Goal: Task Accomplishment & Management: Manage account settings

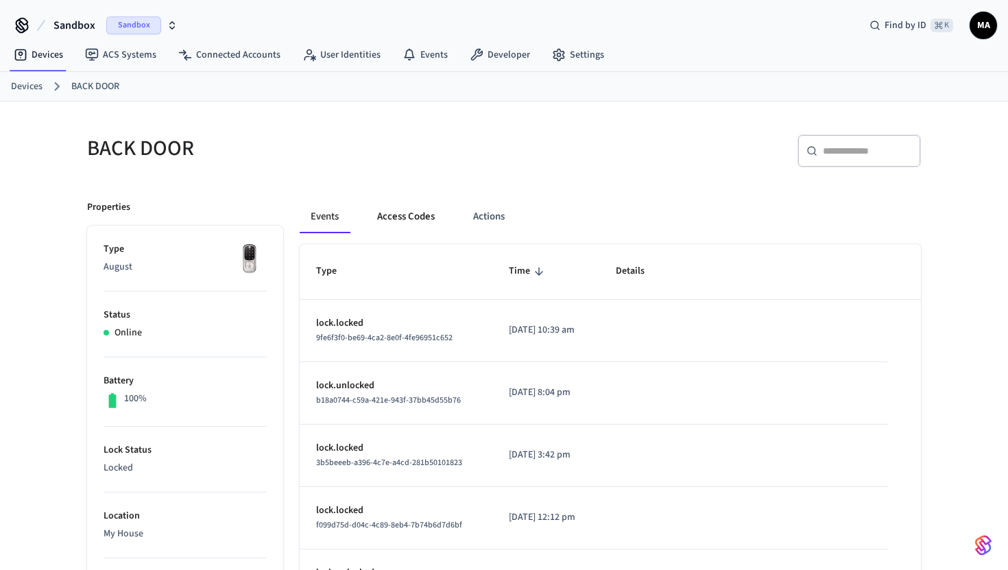
click at [411, 214] on button "Access Codes" at bounding box center [406, 216] width 80 height 33
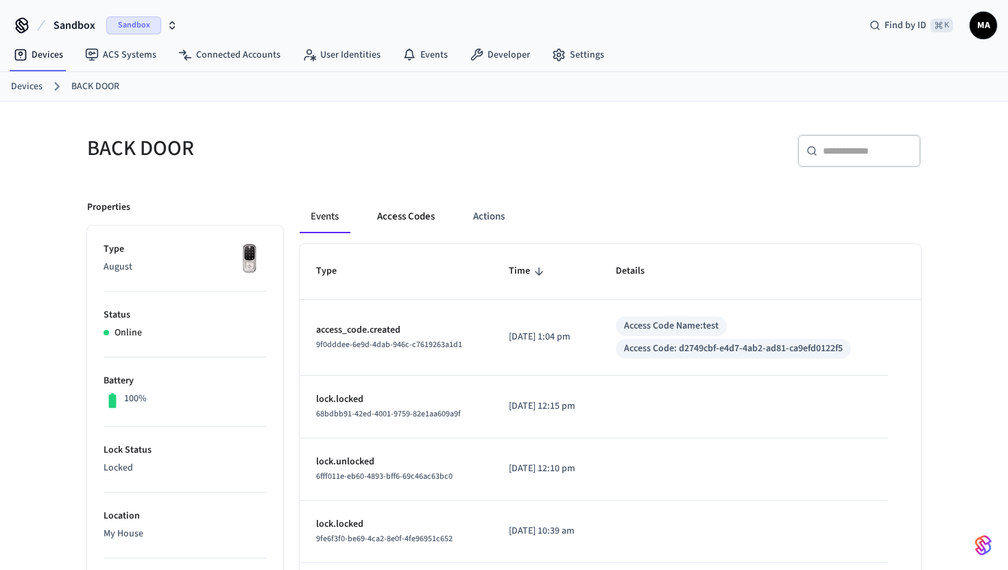
click at [397, 223] on button "Access Codes" at bounding box center [406, 216] width 80 height 33
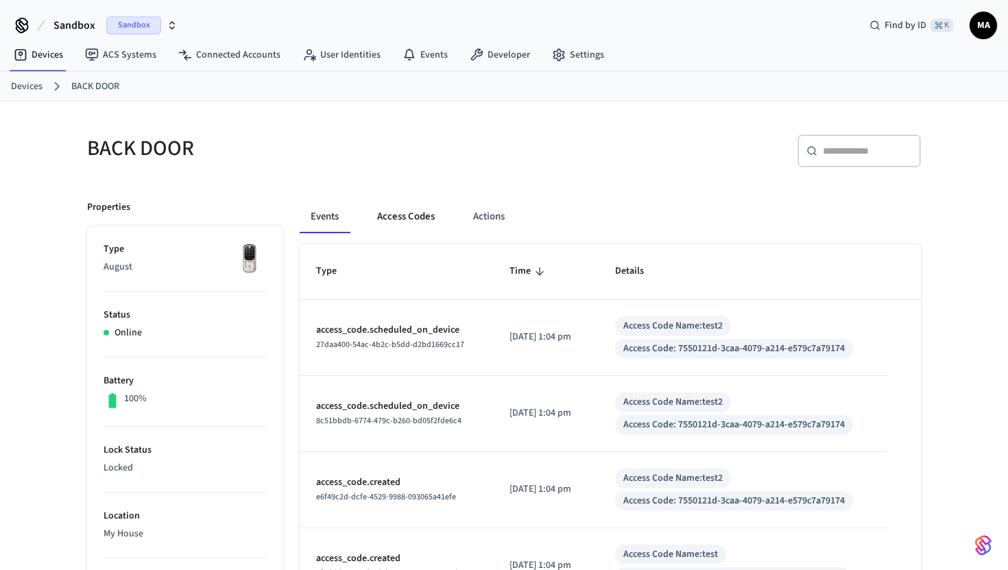
click at [409, 219] on button "Access Codes" at bounding box center [406, 216] width 80 height 33
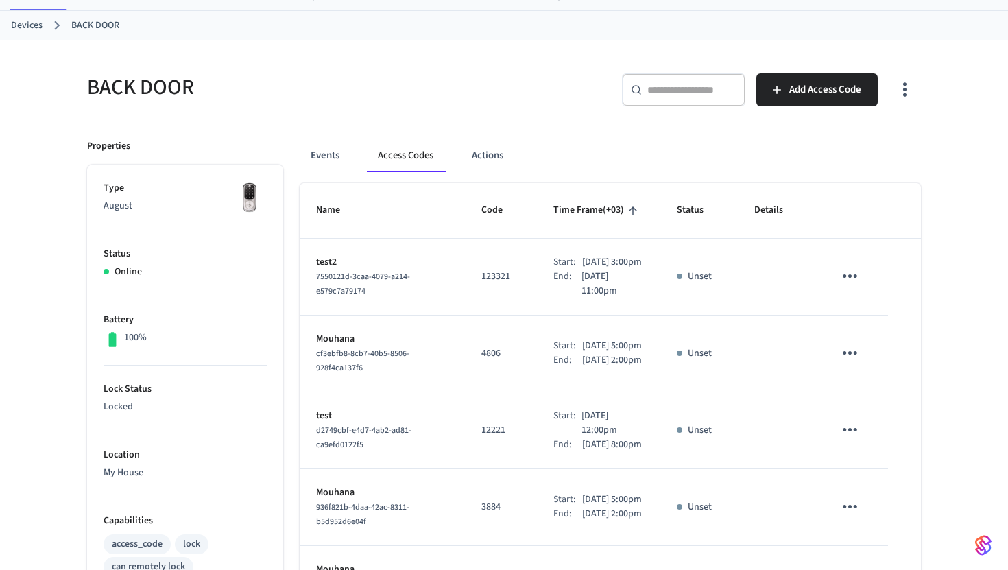
scroll to position [77, 0]
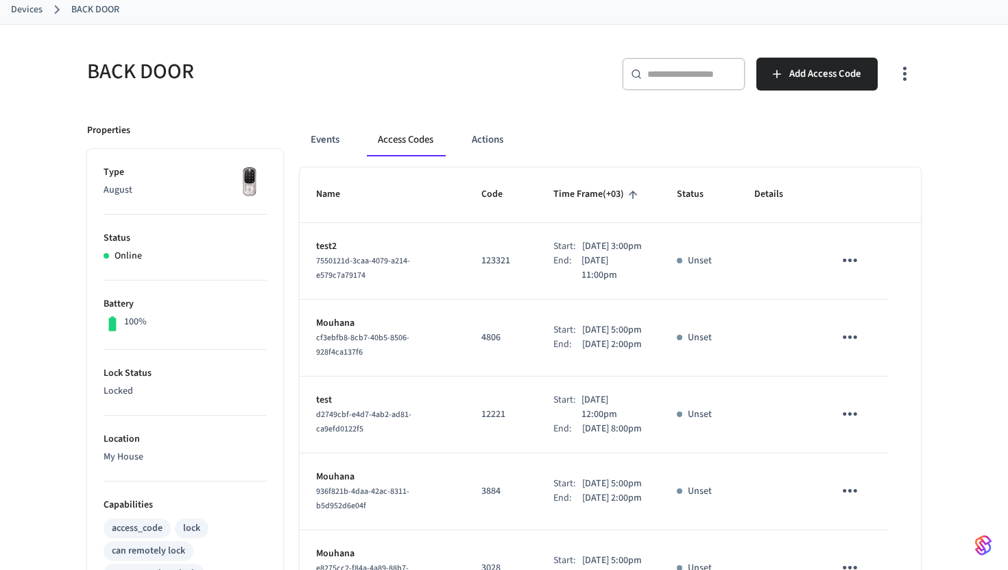
click at [848, 266] on icon "sticky table" at bounding box center [849, 260] width 21 height 21
click at [848, 266] on div at bounding box center [504, 285] width 1008 height 570
click at [850, 262] on icon "sticky table" at bounding box center [850, 260] width 14 height 3
click at [880, 310] on li "Edit" at bounding box center [886, 299] width 65 height 37
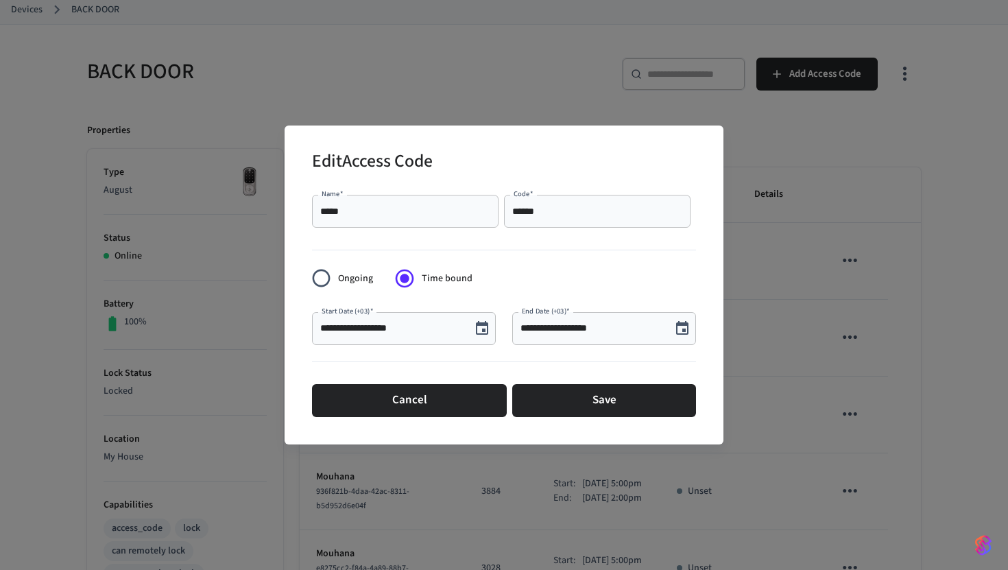
click at [790, 277] on div "**********" at bounding box center [504, 285] width 1008 height 570
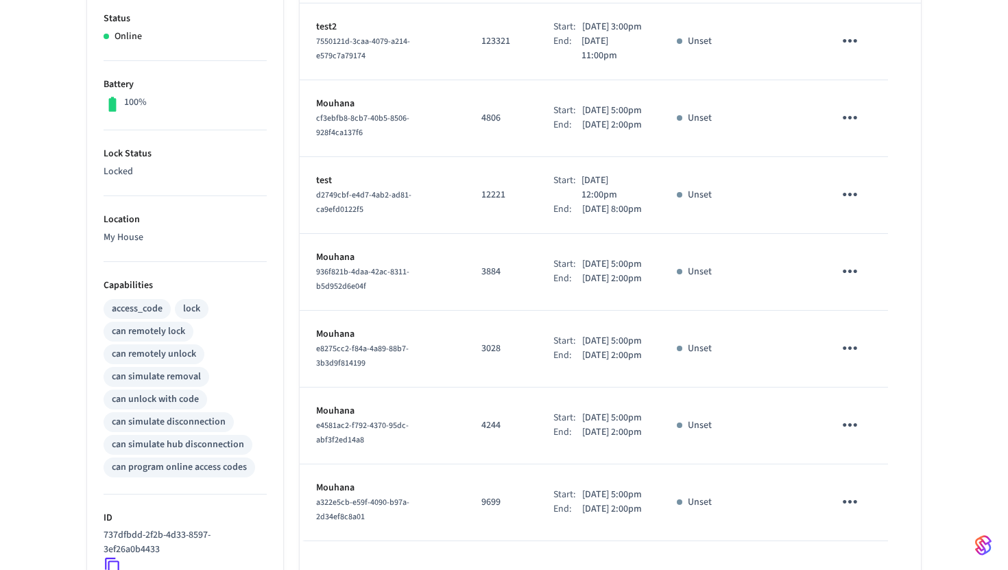
scroll to position [0, 0]
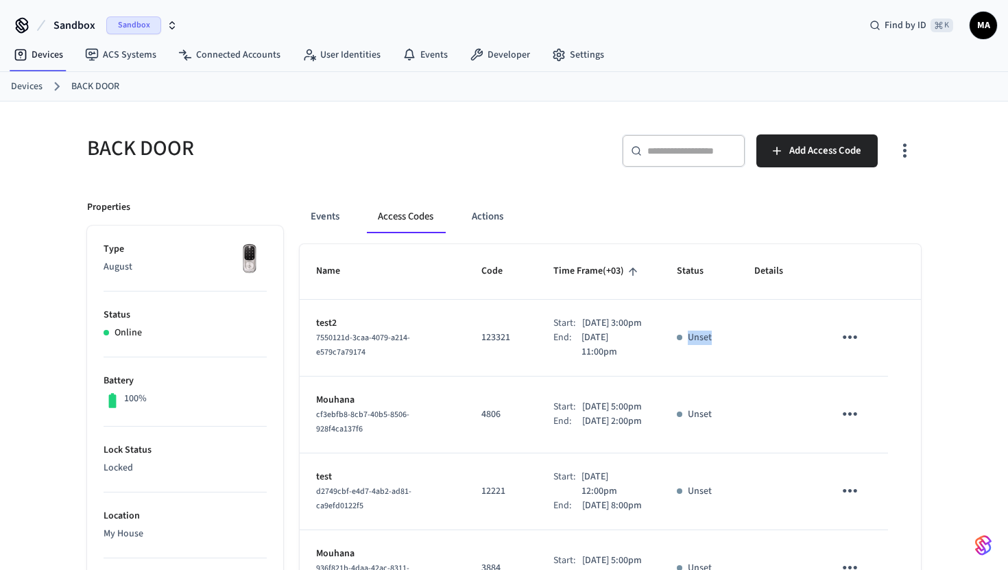
drag, startPoint x: 734, startPoint y: 344, endPoint x: 665, endPoint y: 343, distance: 69.3
click at [665, 343] on td "Unset" at bounding box center [698, 338] width 77 height 77
click at [690, 296] on th "Status" at bounding box center [698, 271] width 77 height 55
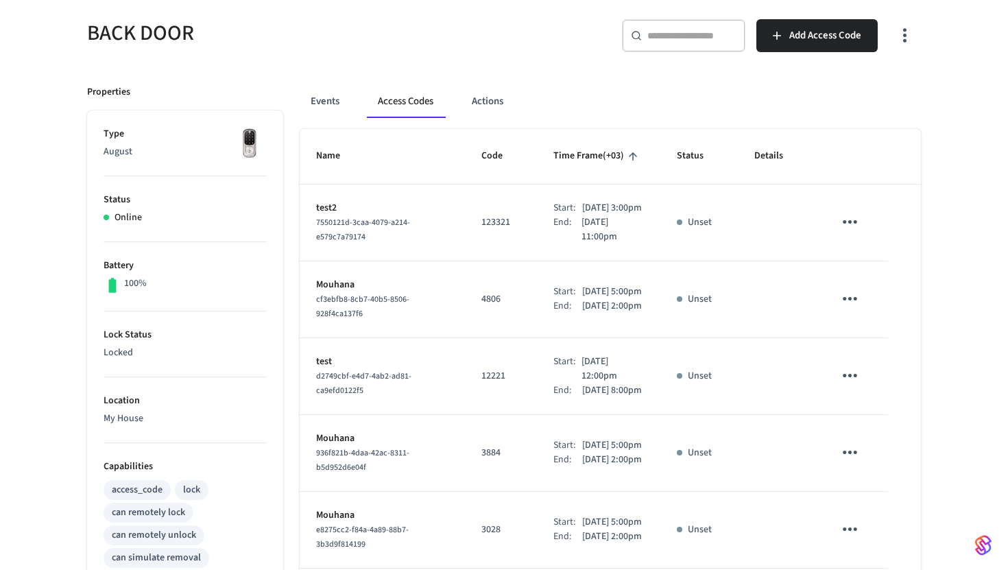
scroll to position [130, 0]
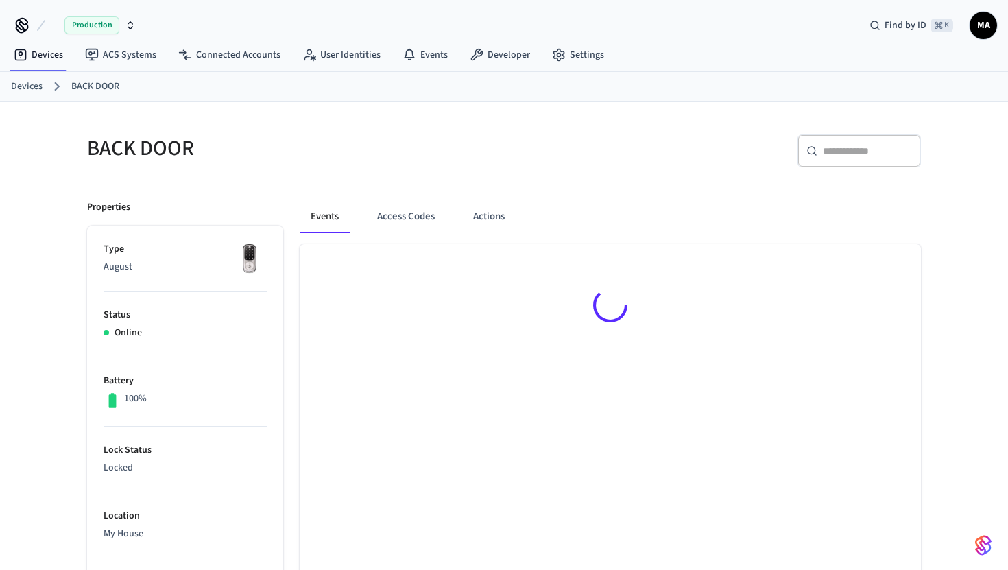
scroll to position [19, 0]
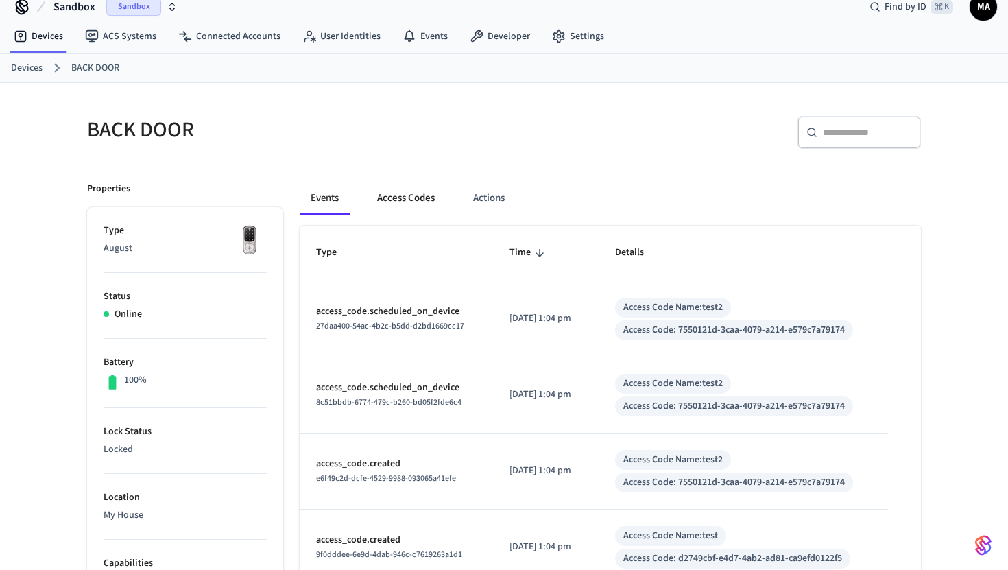
click at [392, 198] on button "Access Codes" at bounding box center [406, 198] width 80 height 33
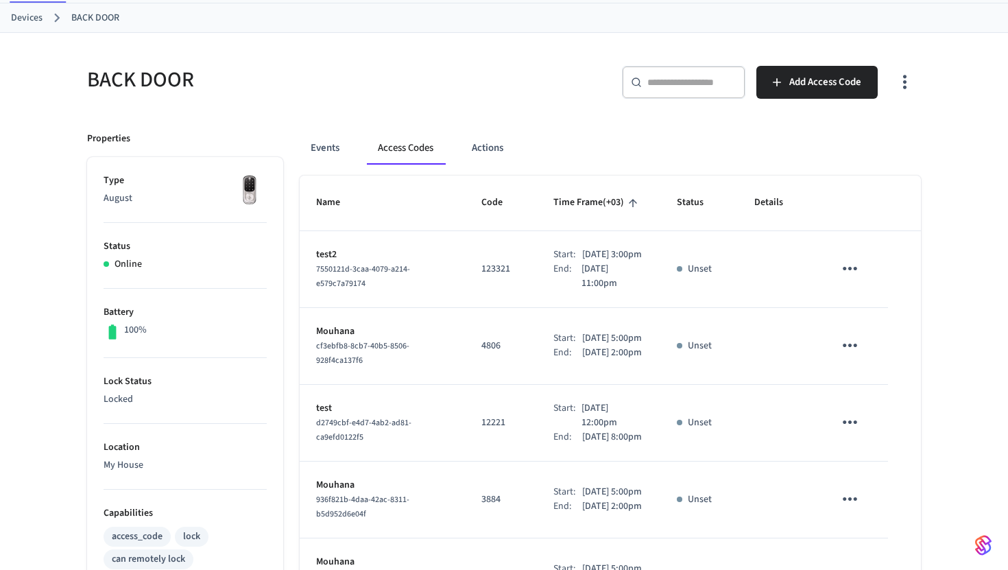
scroll to position [0, 0]
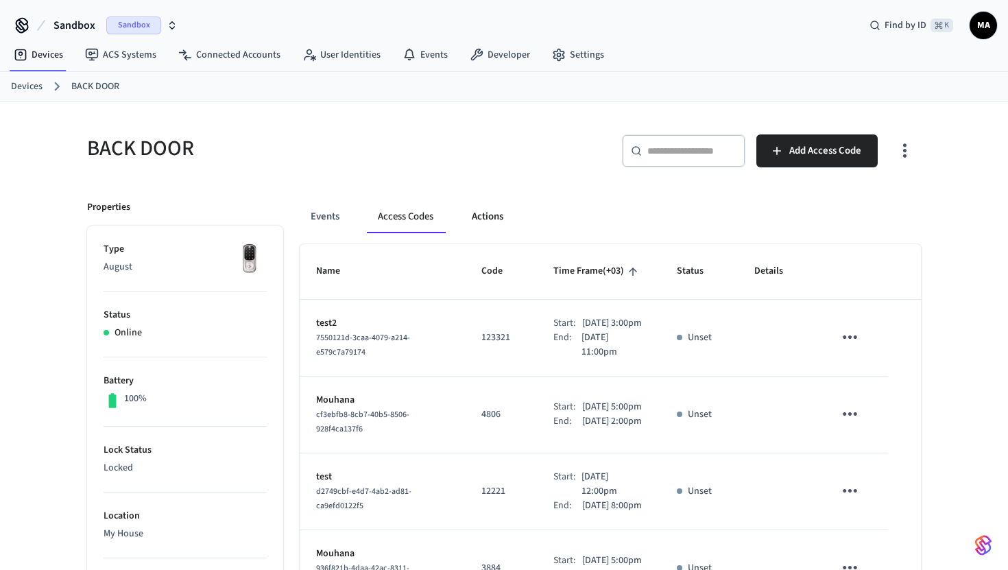
click at [477, 223] on button "Actions" at bounding box center [487, 216] width 53 height 33
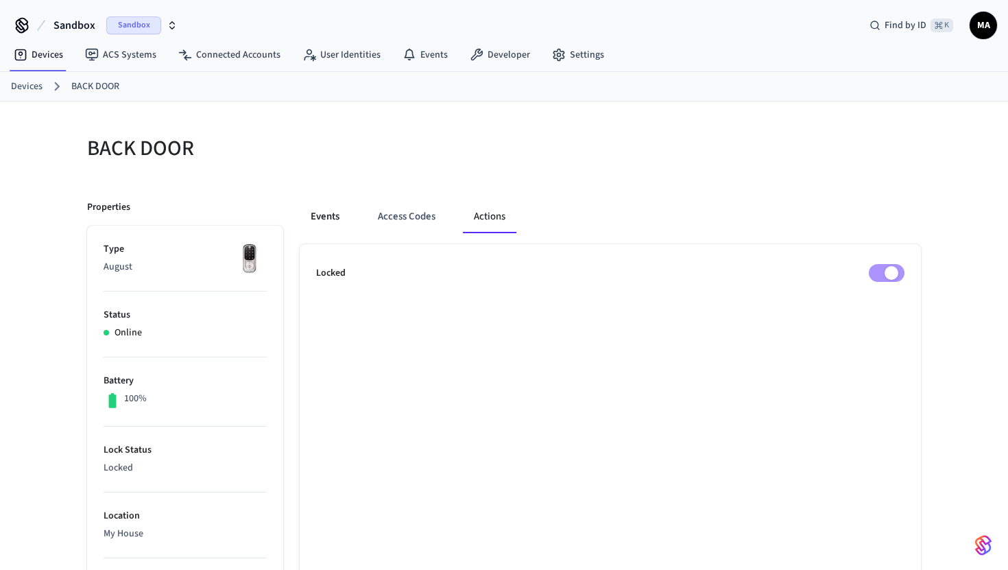
click at [329, 208] on button "Events" at bounding box center [325, 216] width 51 height 33
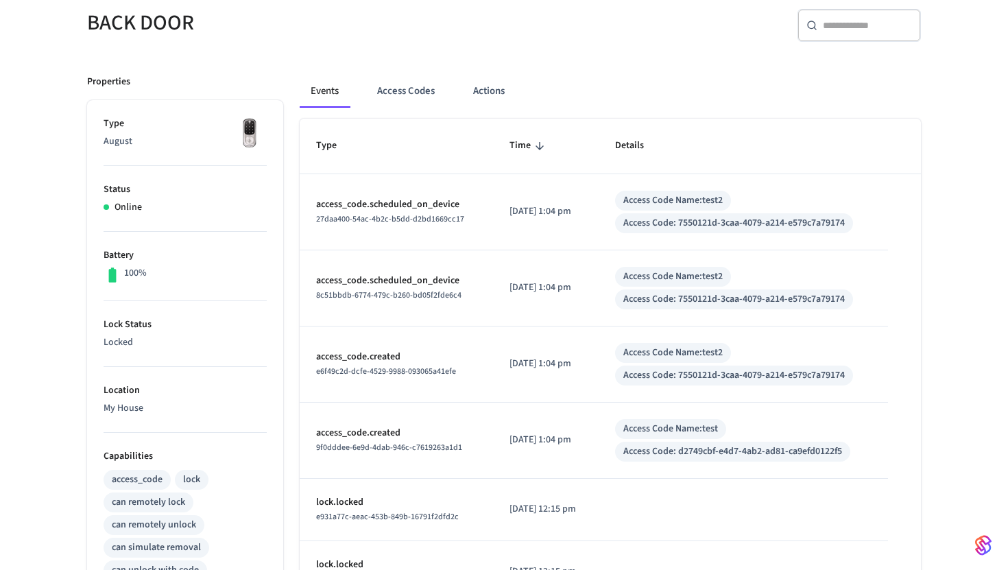
scroll to position [130, 0]
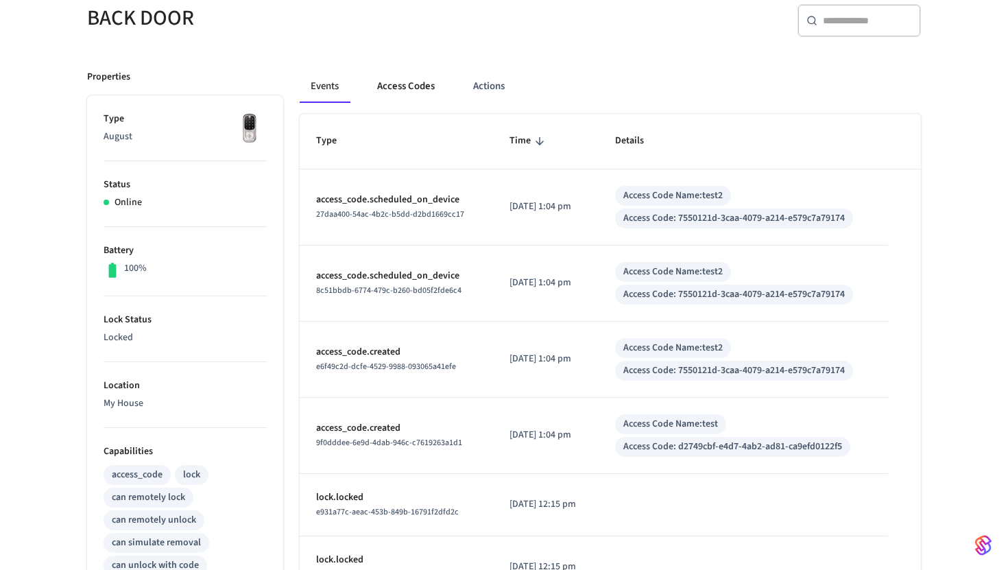
click at [383, 85] on button "Access Codes" at bounding box center [406, 86] width 80 height 33
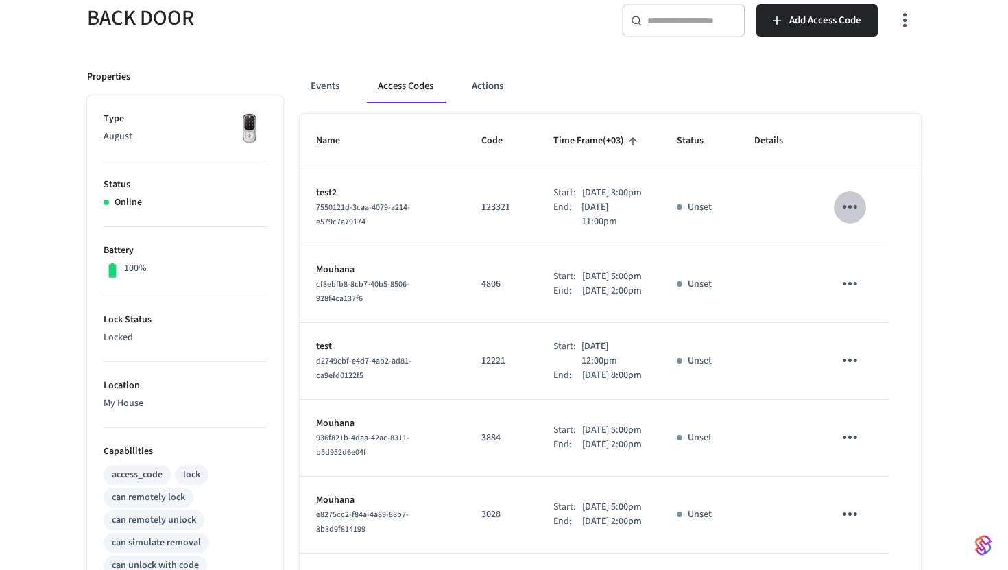
click at [851, 212] on icon "sticky table" at bounding box center [849, 206] width 21 height 21
click at [876, 243] on li "Edit" at bounding box center [882, 255] width 65 height 37
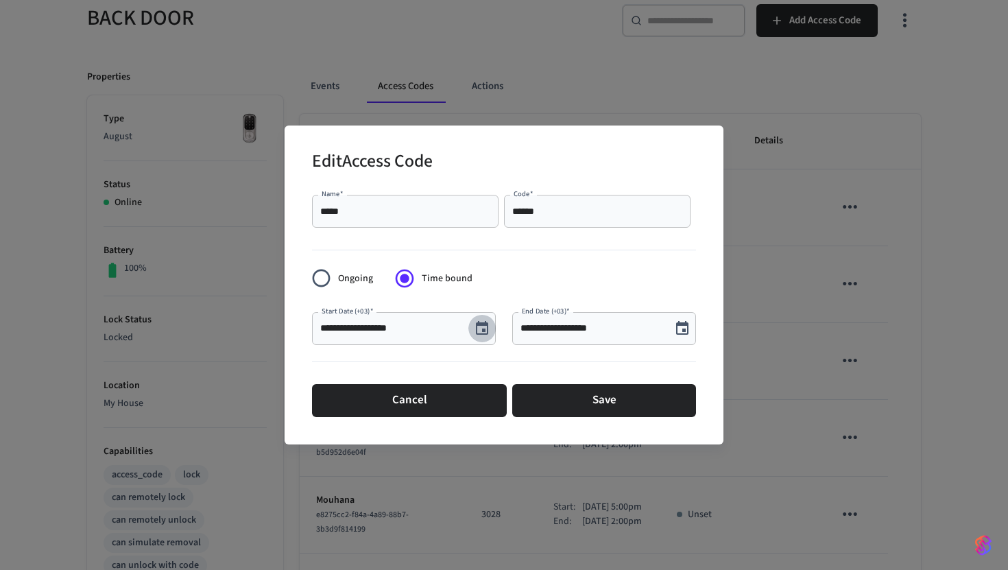
click at [470, 331] on button "Choose date, selected date is Aug 26, 2025" at bounding box center [481, 328] width 27 height 27
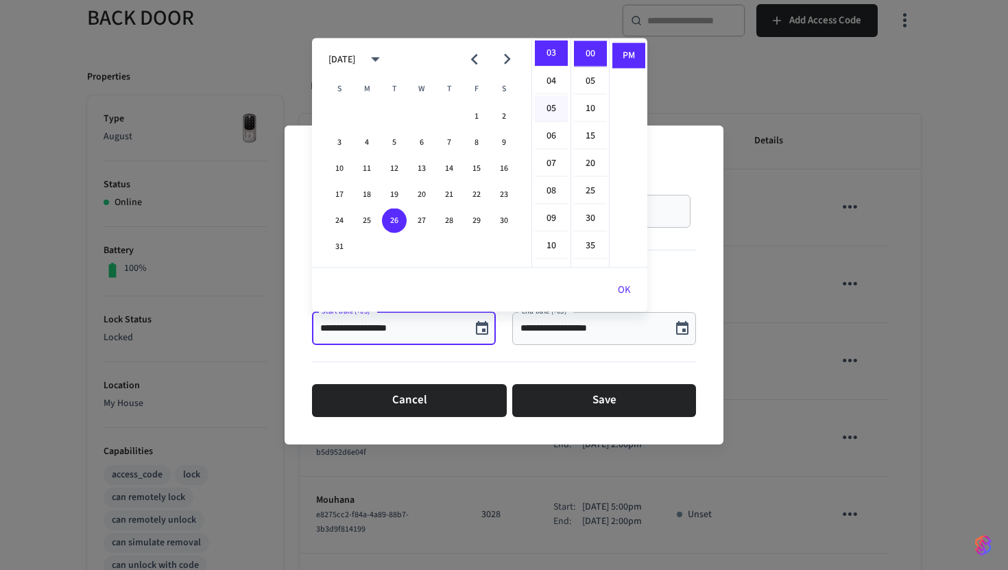
scroll to position [0, 0]
click at [555, 58] on li "12" at bounding box center [551, 54] width 33 height 26
click at [550, 75] on li "01" at bounding box center [551, 82] width 33 height 26
type input "**********"
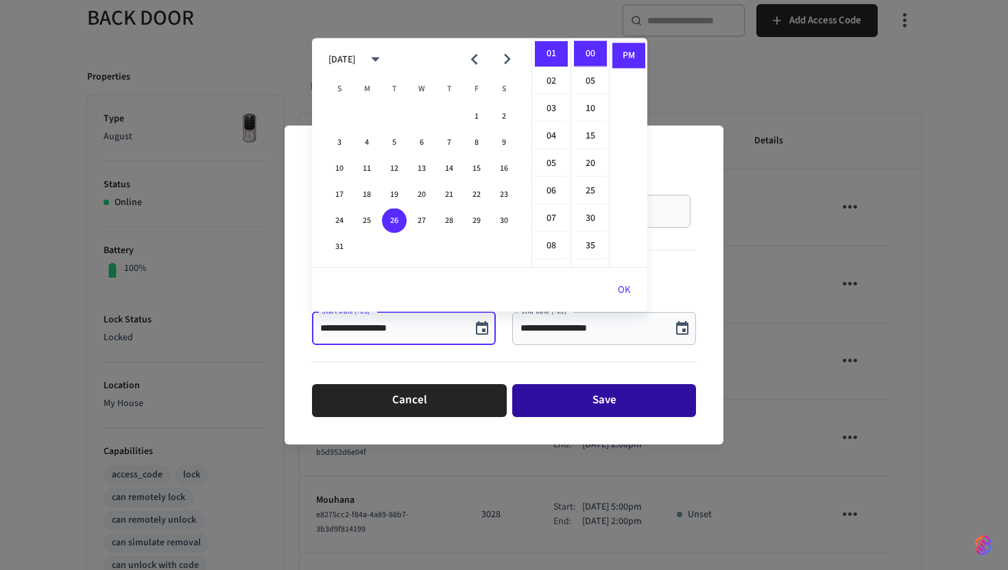
click at [575, 404] on button "Save" at bounding box center [604, 400] width 184 height 33
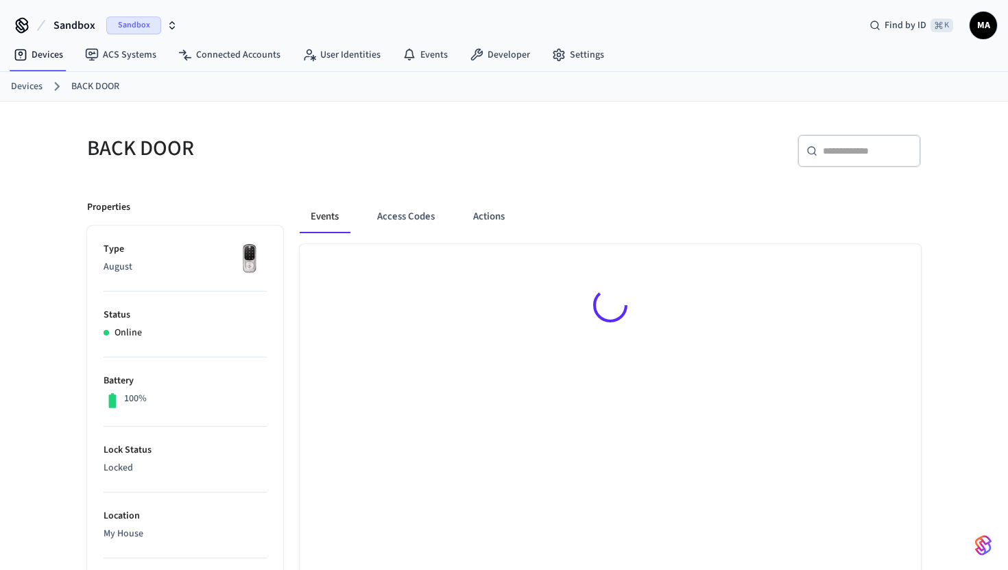
scroll to position [19, 0]
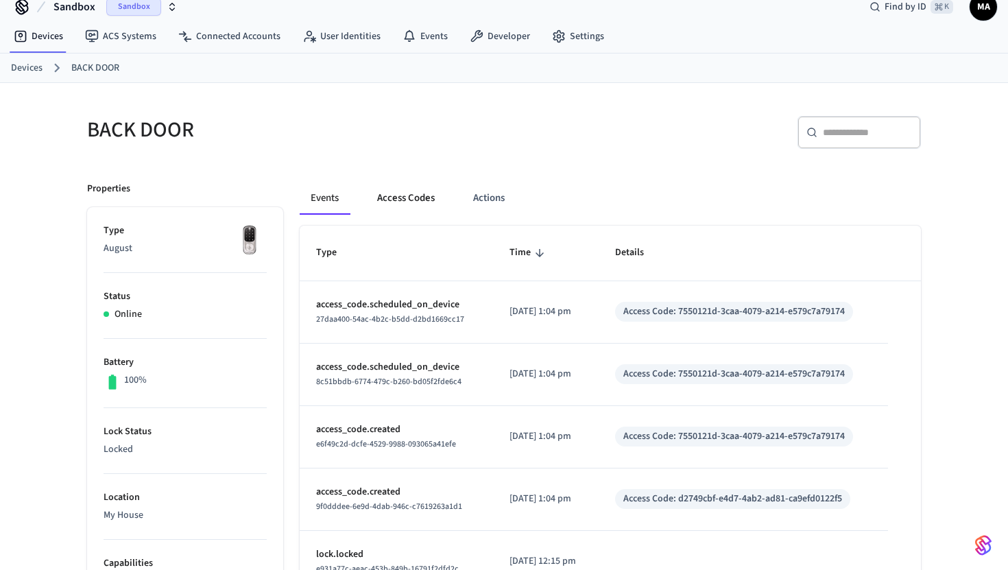
click at [382, 202] on button "Access Codes" at bounding box center [406, 198] width 80 height 33
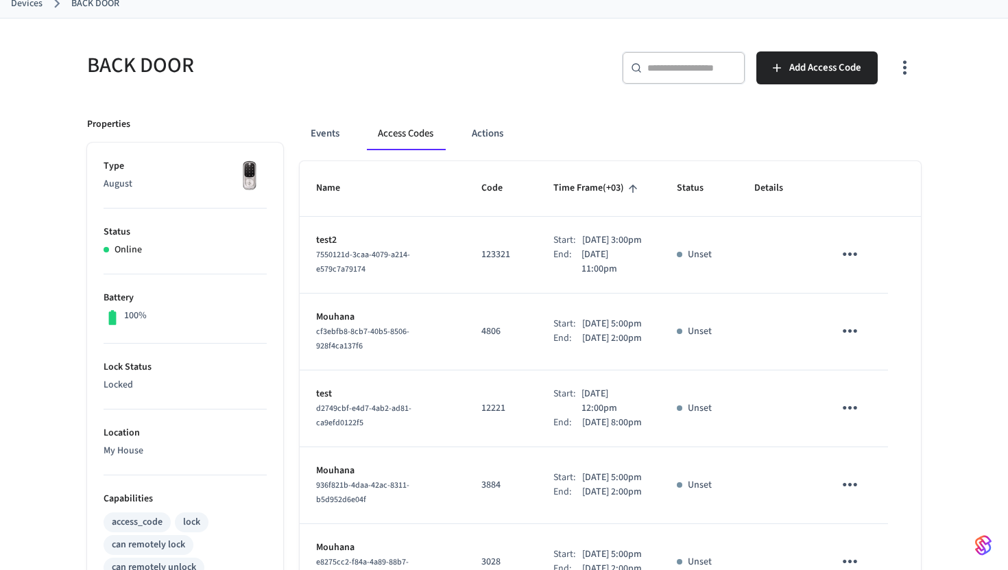
scroll to position [108, 0]
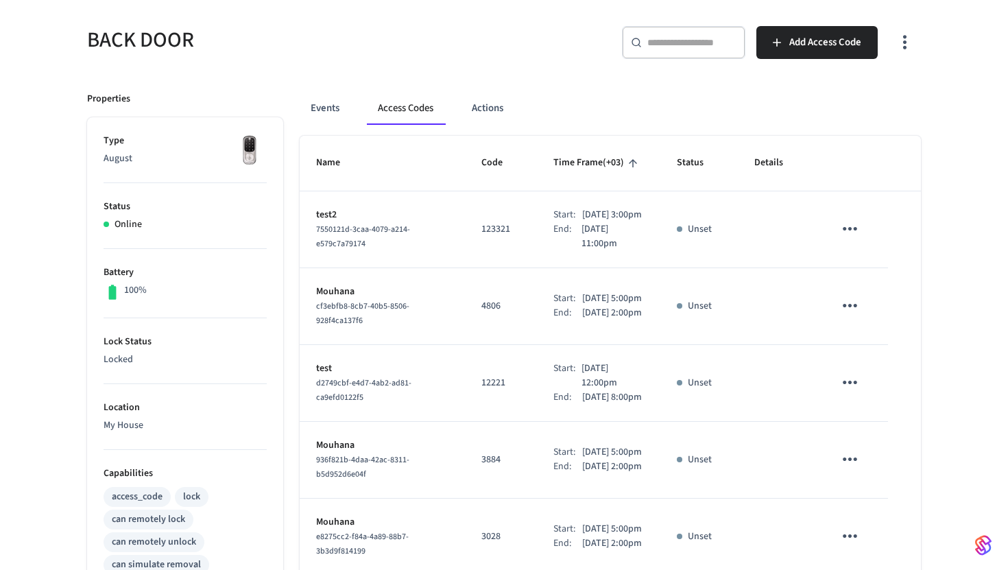
click at [691, 237] on p "Unset" at bounding box center [700, 229] width 24 height 14
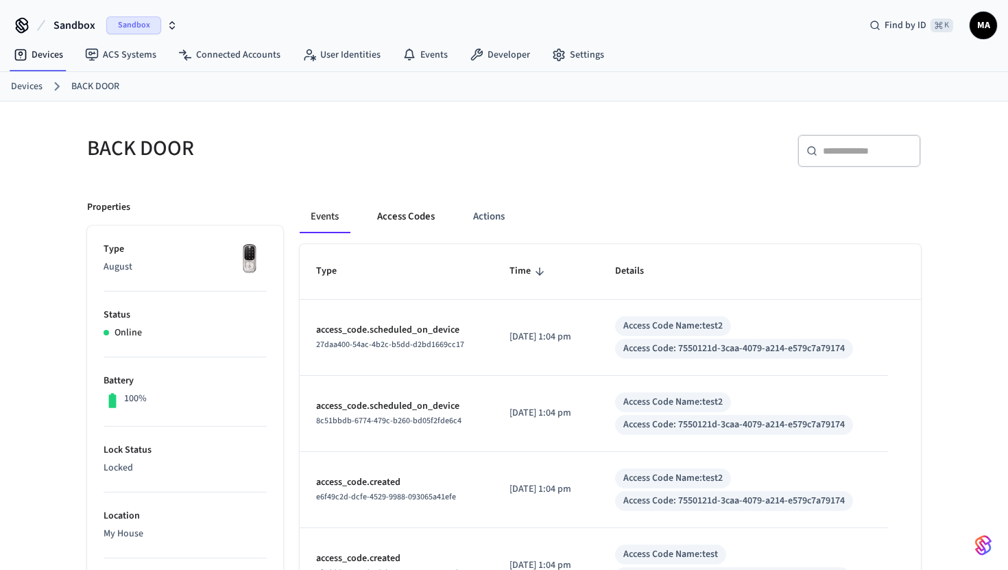
click at [396, 211] on button "Access Codes" at bounding box center [406, 216] width 80 height 33
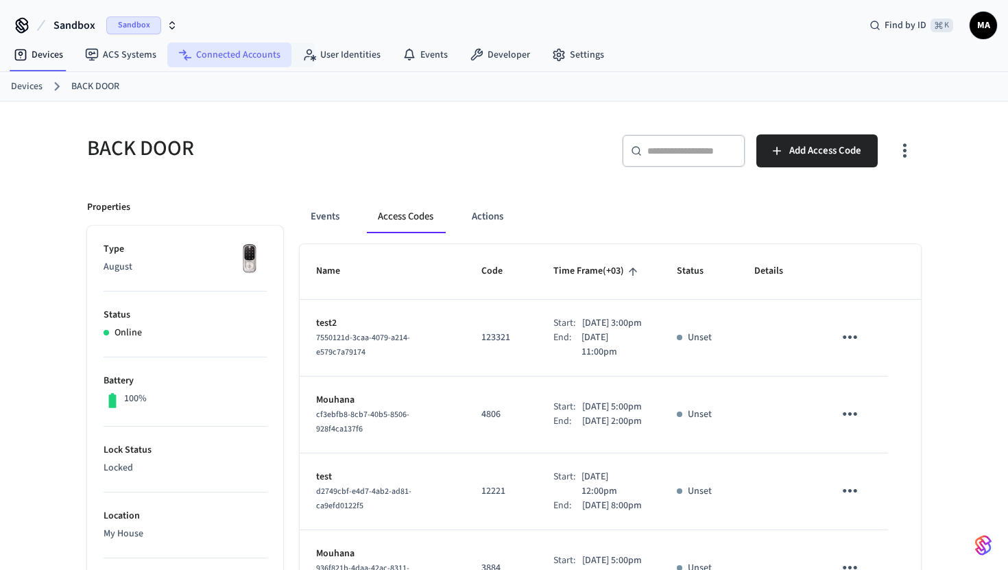
click at [221, 49] on link "Connected Accounts" at bounding box center [229, 55] width 124 height 25
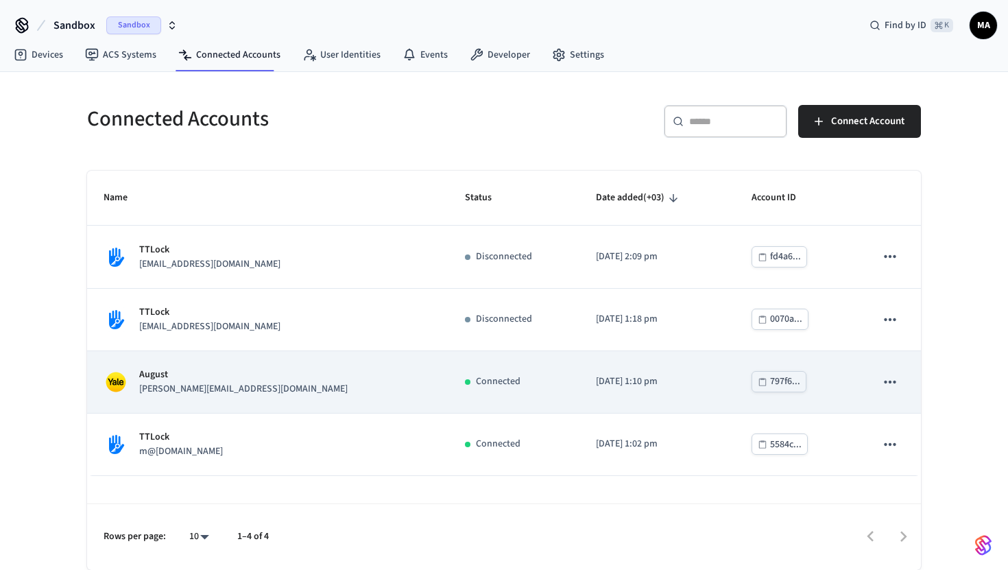
click at [305, 390] on div "[PERSON_NAME] [PERSON_NAME][EMAIL_ADDRESS][DOMAIN_NAME]" at bounding box center [268, 382] width 328 height 29
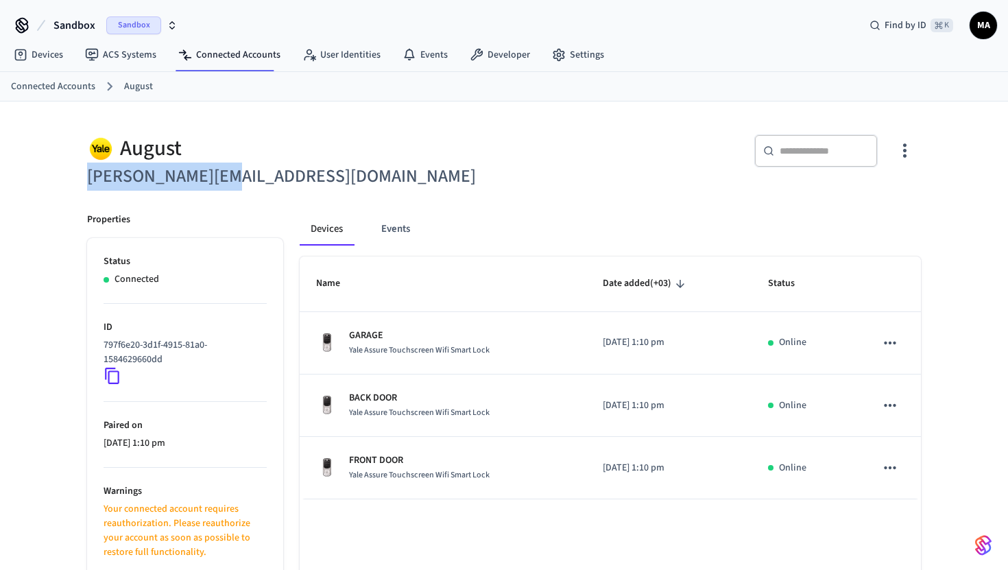
drag, startPoint x: 240, startPoint y: 179, endPoint x: 57, endPoint y: 175, distance: 183.1
click at [57, 175] on div "[PERSON_NAME] [PERSON_NAME][EMAIL_ADDRESS][DOMAIN_NAME] ​ ​ Properties Status C…" at bounding box center [504, 378] width 1008 height 554
copy h6 "[PERSON_NAME][EMAIL_ADDRESS][DOMAIN_NAME]"
click at [339, 176] on h6 "[PERSON_NAME][EMAIL_ADDRESS][DOMAIN_NAME]" at bounding box center [291, 177] width 409 height 28
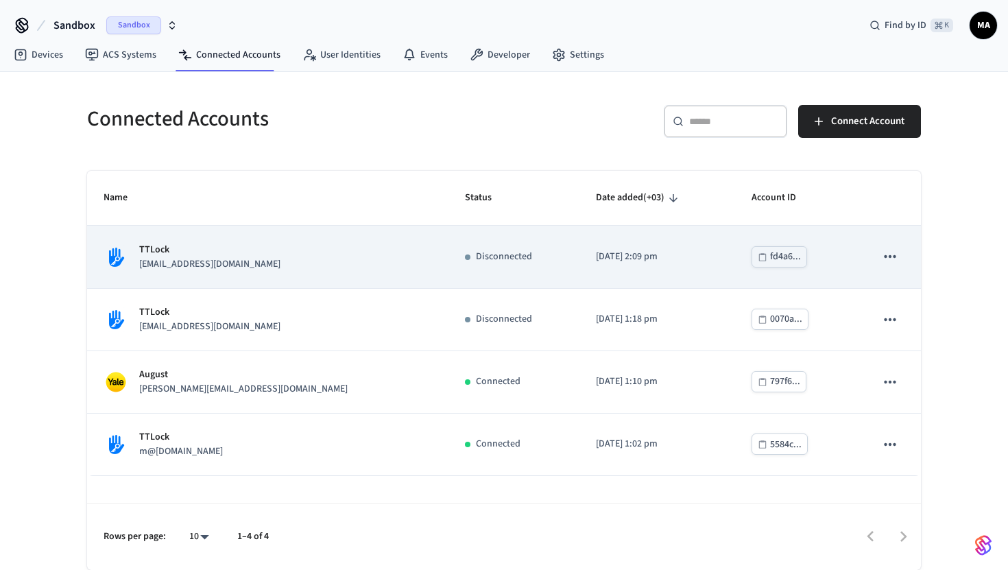
click at [835, 253] on td "fd4a6..." at bounding box center [797, 257] width 124 height 62
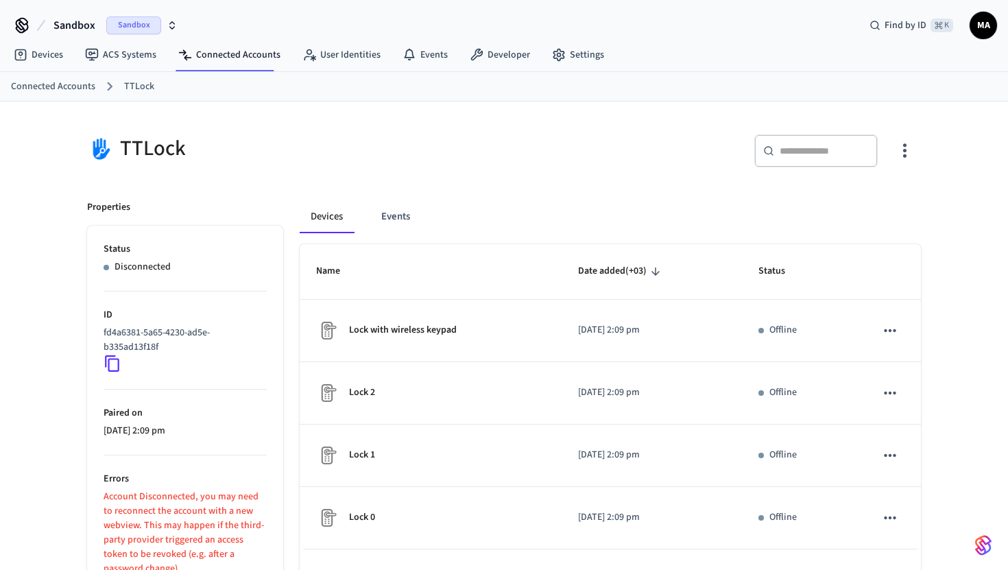
scroll to position [73, 0]
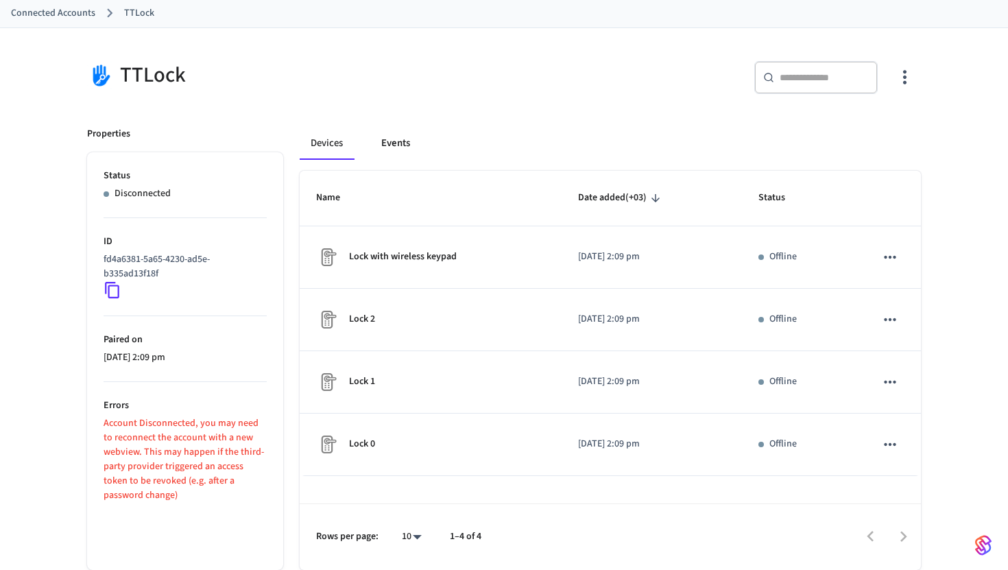
click at [399, 137] on button "Events" at bounding box center [395, 143] width 51 height 33
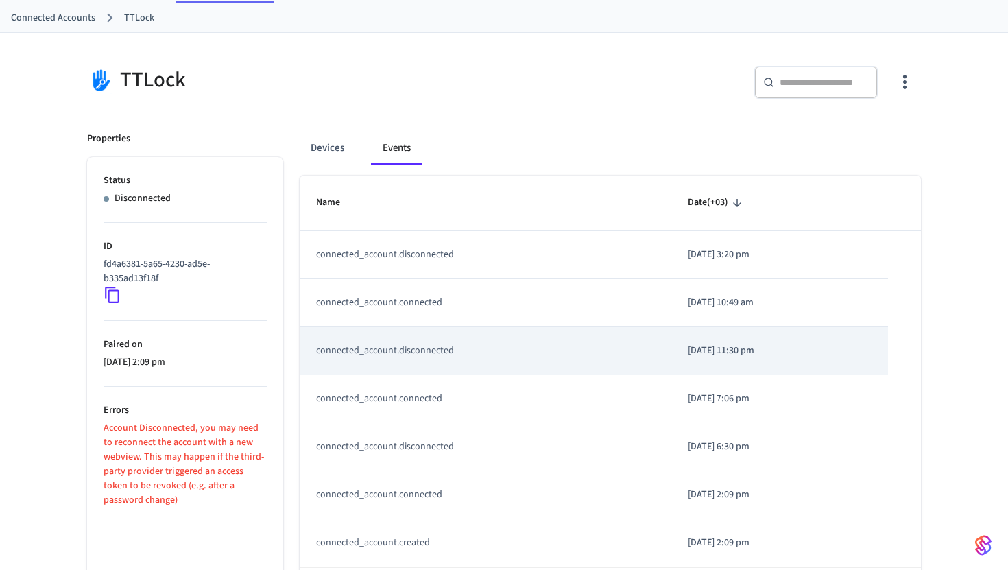
scroll to position [0, 0]
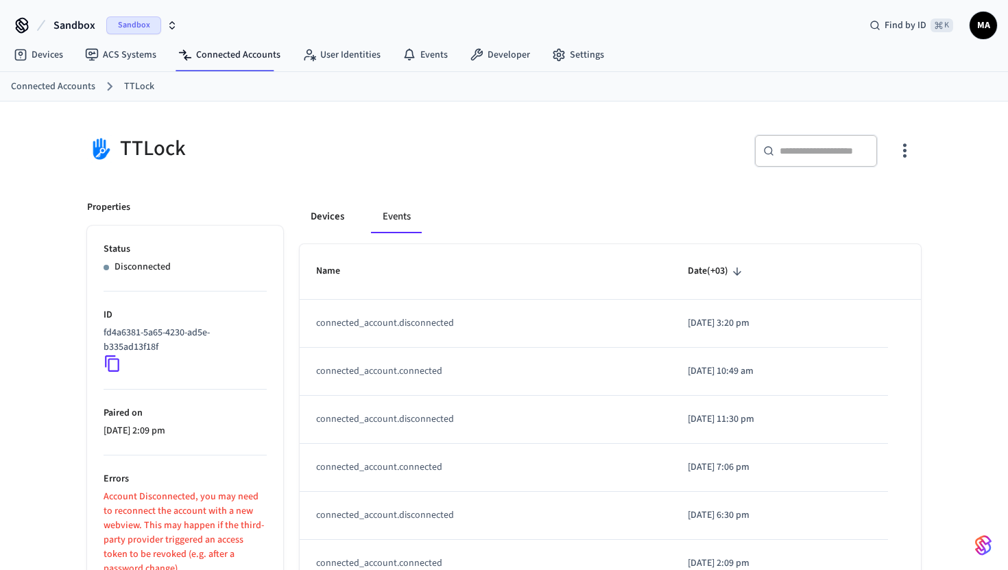
click at [324, 211] on button "Devices" at bounding box center [328, 216] width 56 height 33
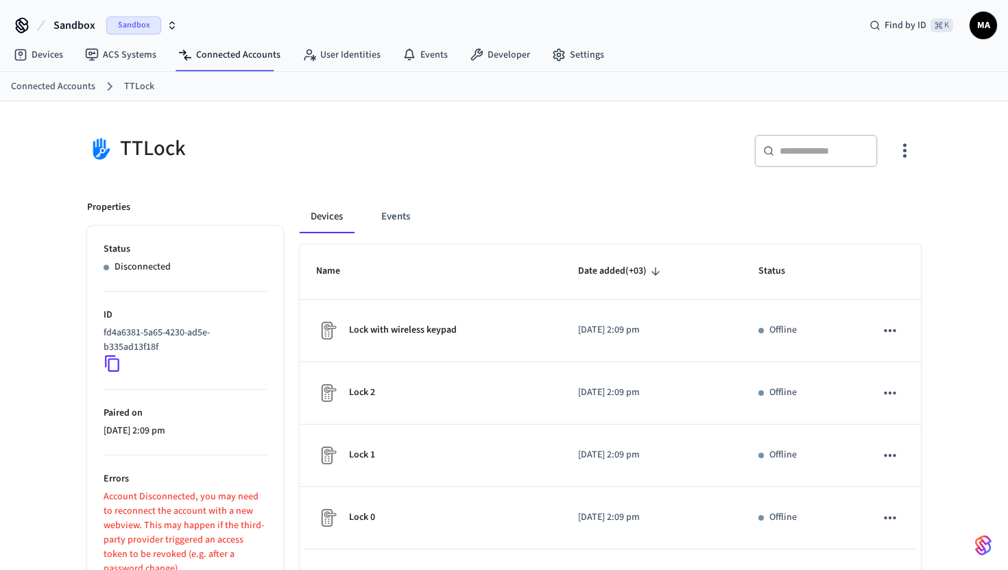
scroll to position [73, 0]
